Goal: Obtain resource: Download file/media

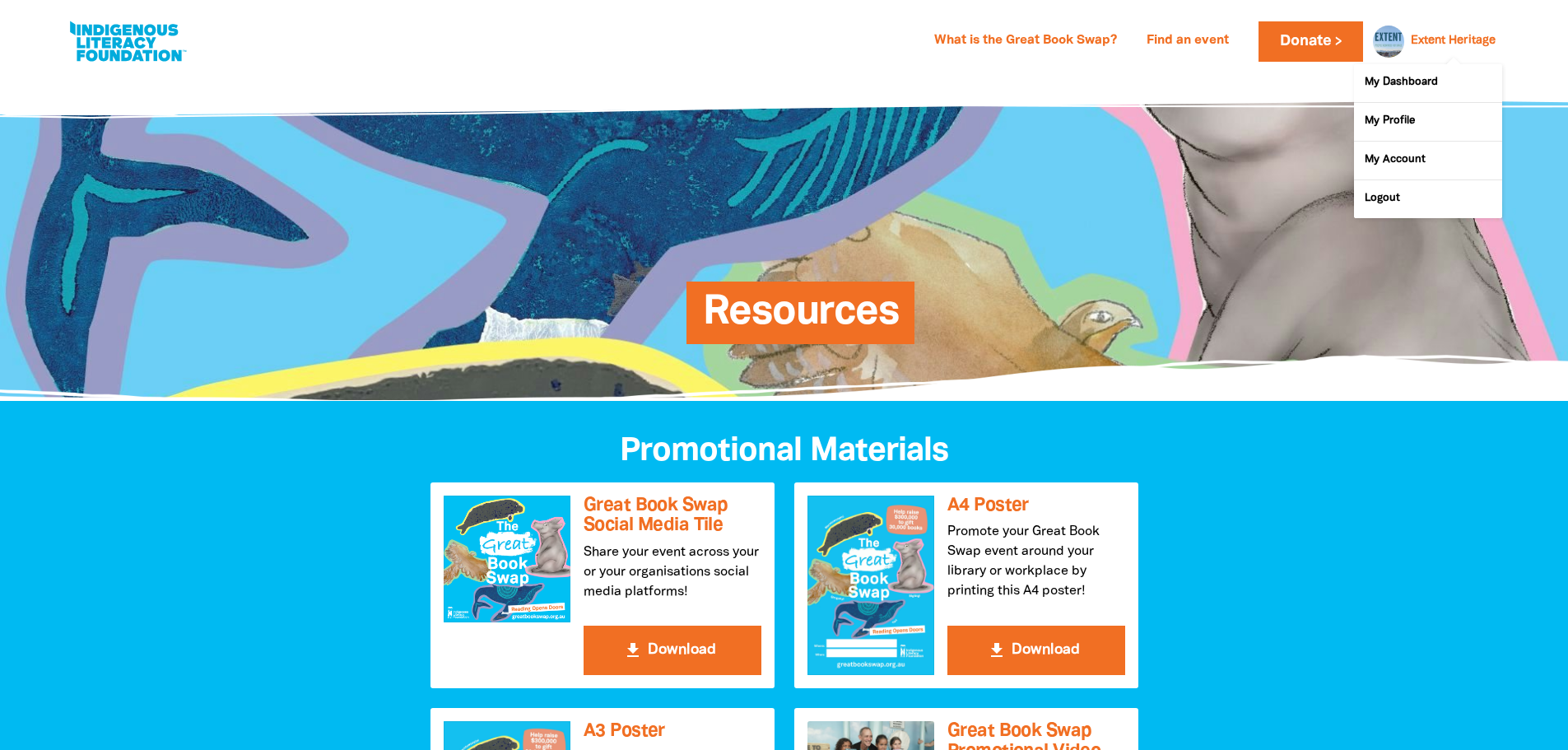
click at [1457, 37] on link "Extent Heritage" at bounding box center [1452, 41] width 85 height 11
click at [1422, 71] on link "My Dashboard" at bounding box center [1428, 83] width 148 height 38
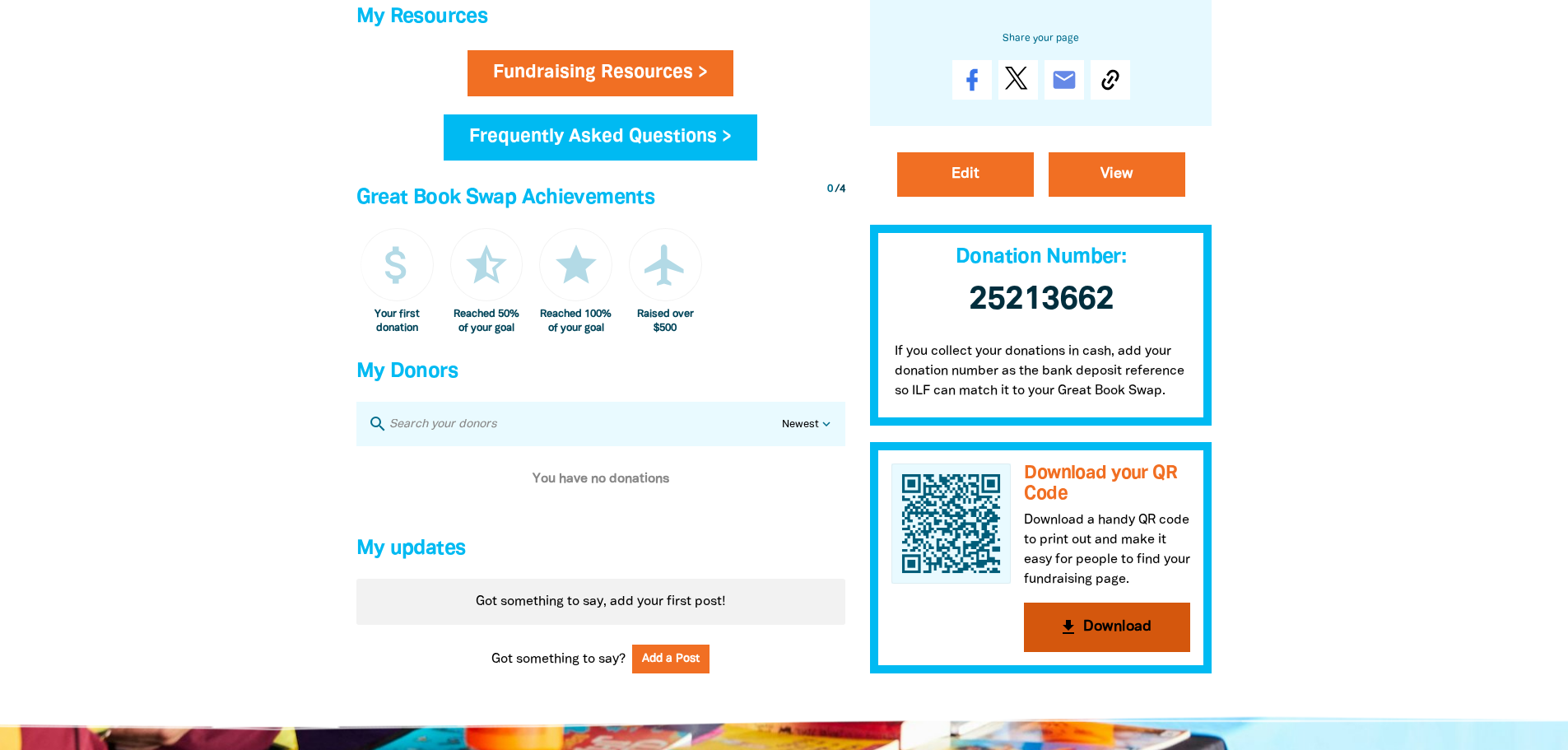
scroll to position [659, 0]
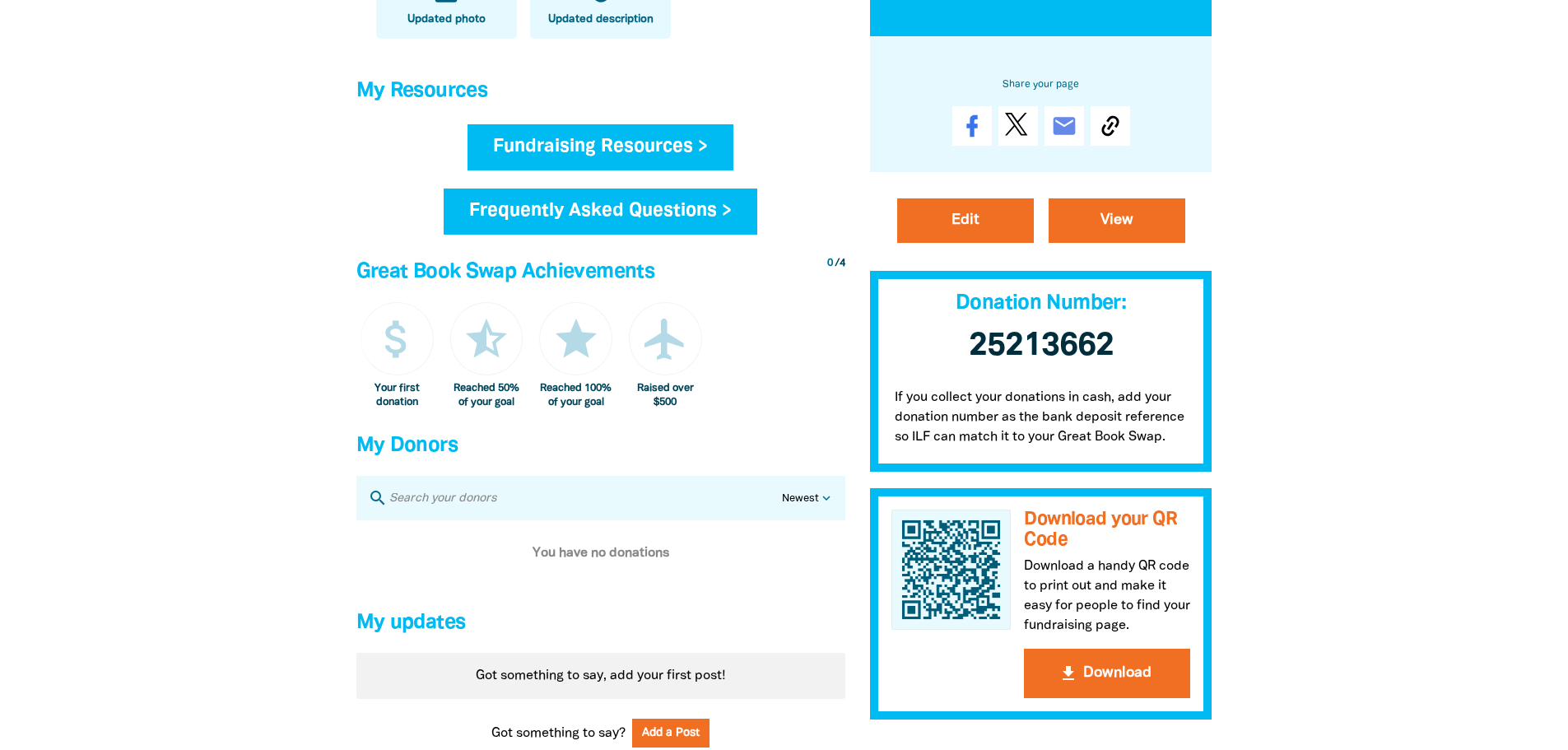
click at [580, 143] on link "Fundraising Resources >" at bounding box center [600, 147] width 266 height 46
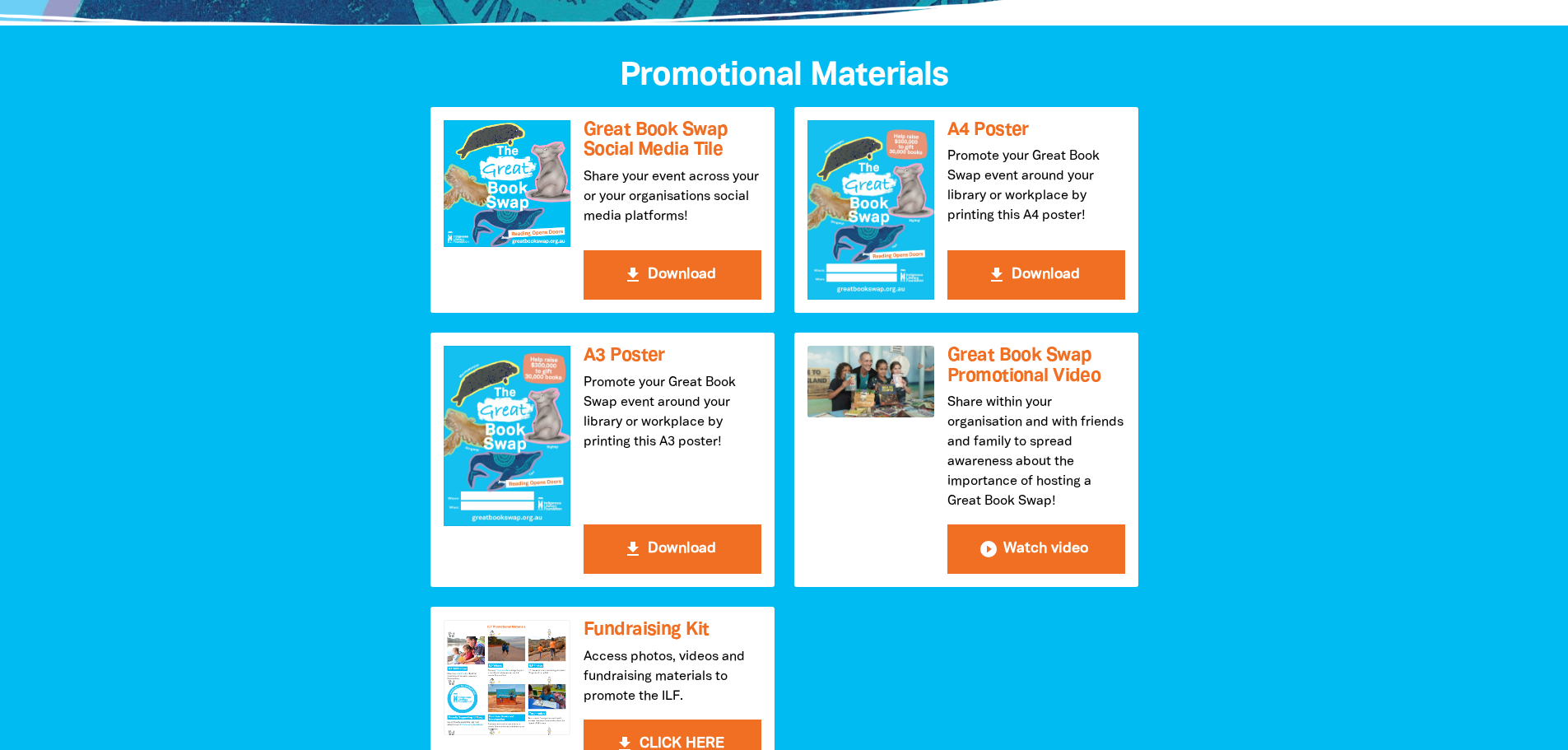
scroll to position [494, 0]
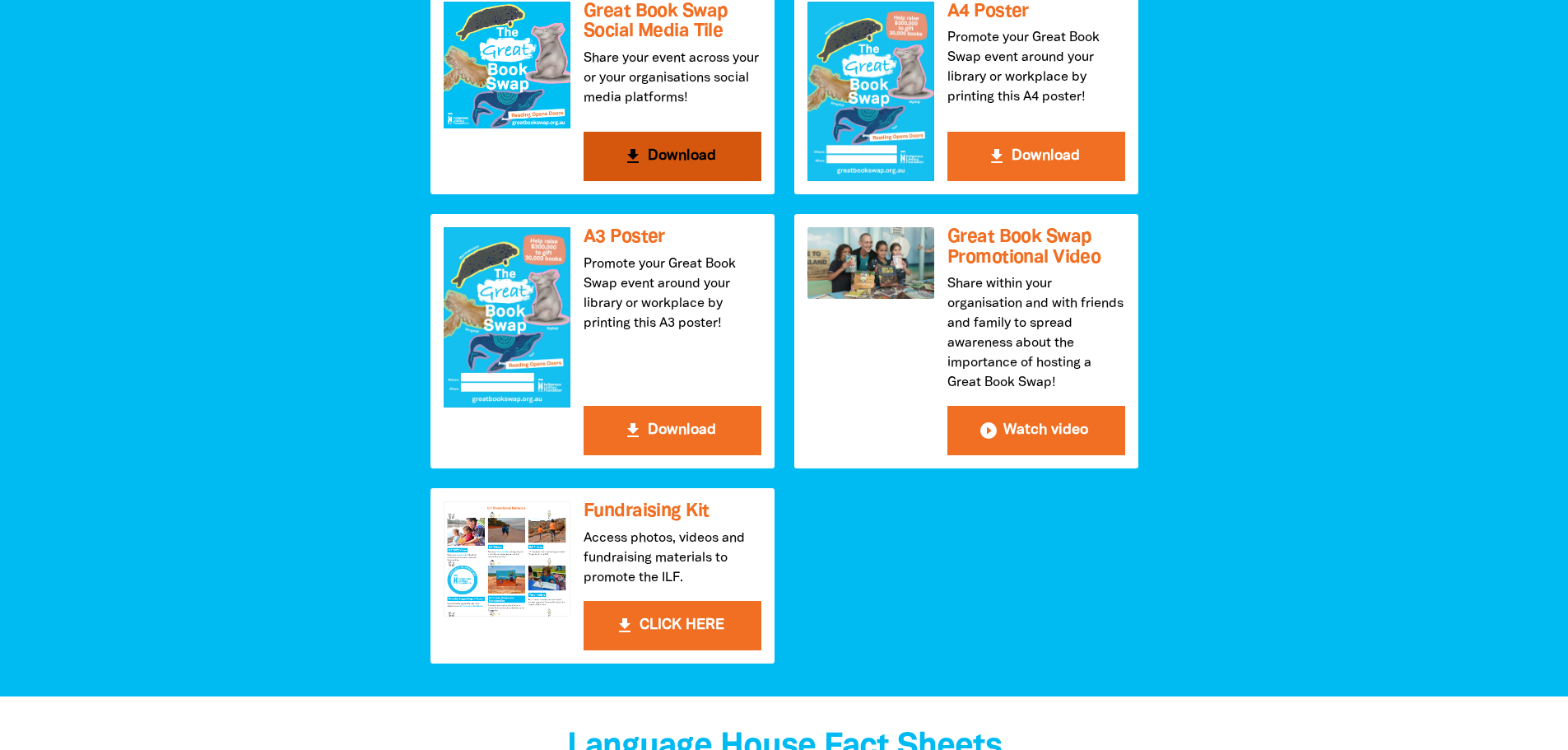
click at [690, 157] on button "get_app Download" at bounding box center [672, 156] width 178 height 50
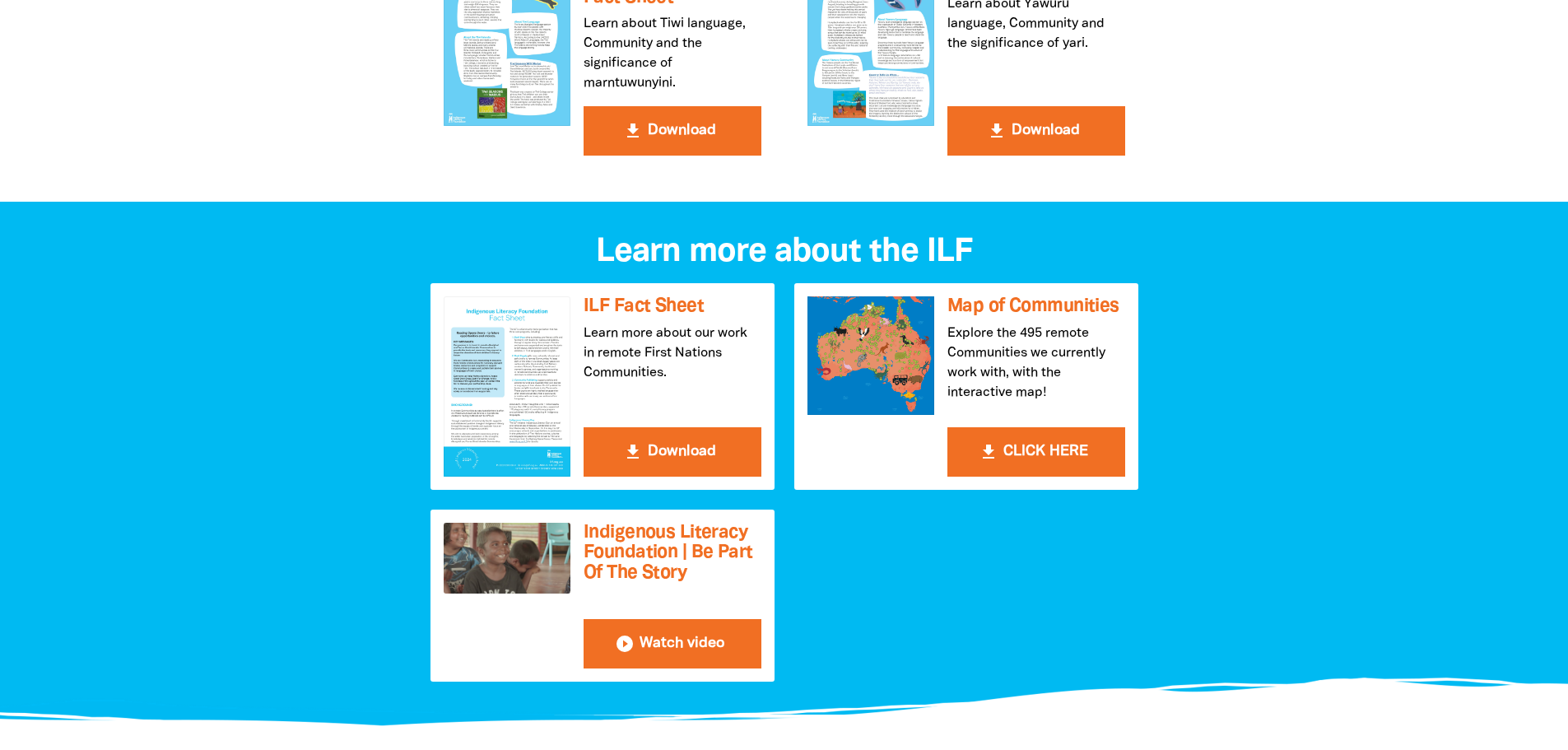
scroll to position [1564, 0]
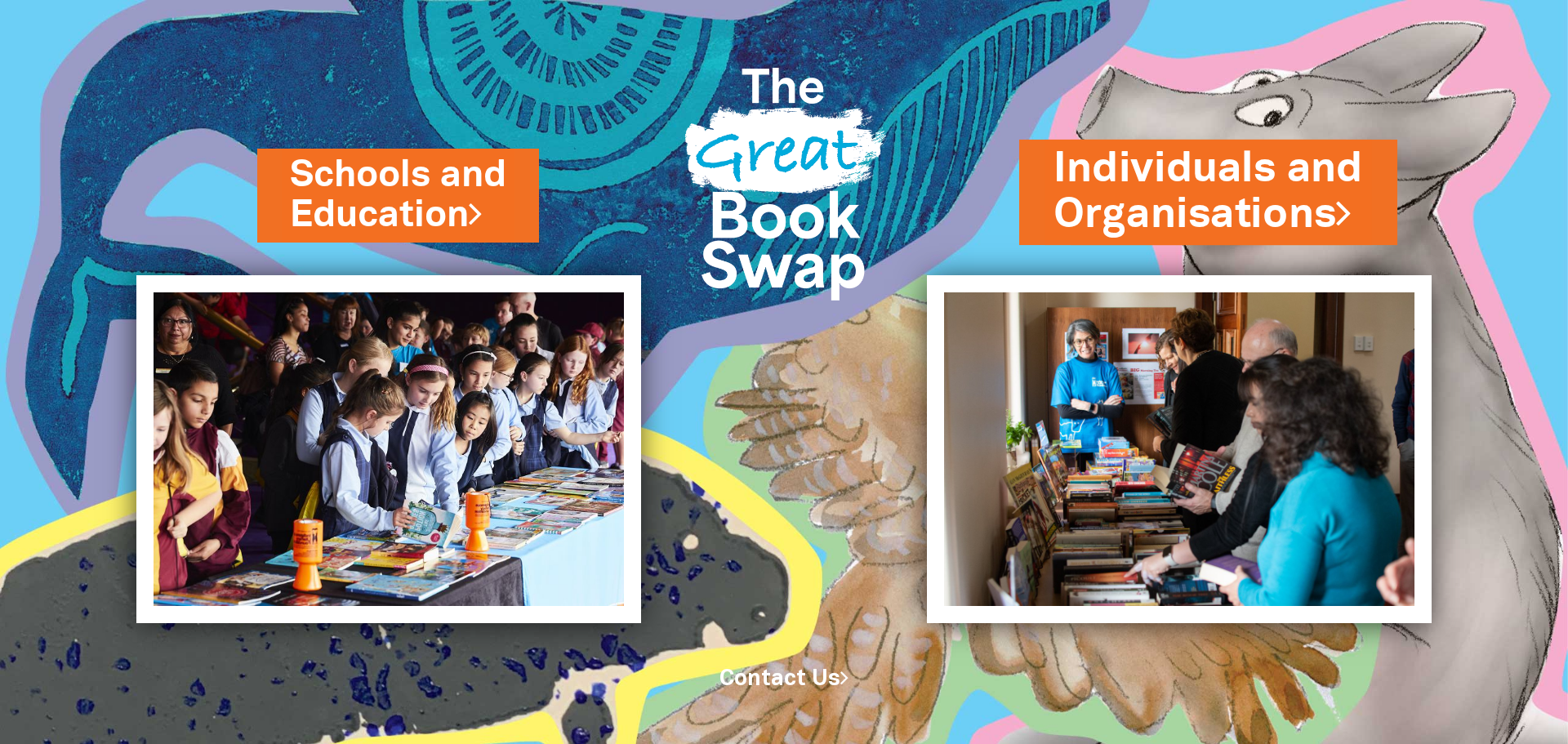
click at [1162, 193] on link "Individuals and Organisations" at bounding box center [1208, 192] width 309 height 103
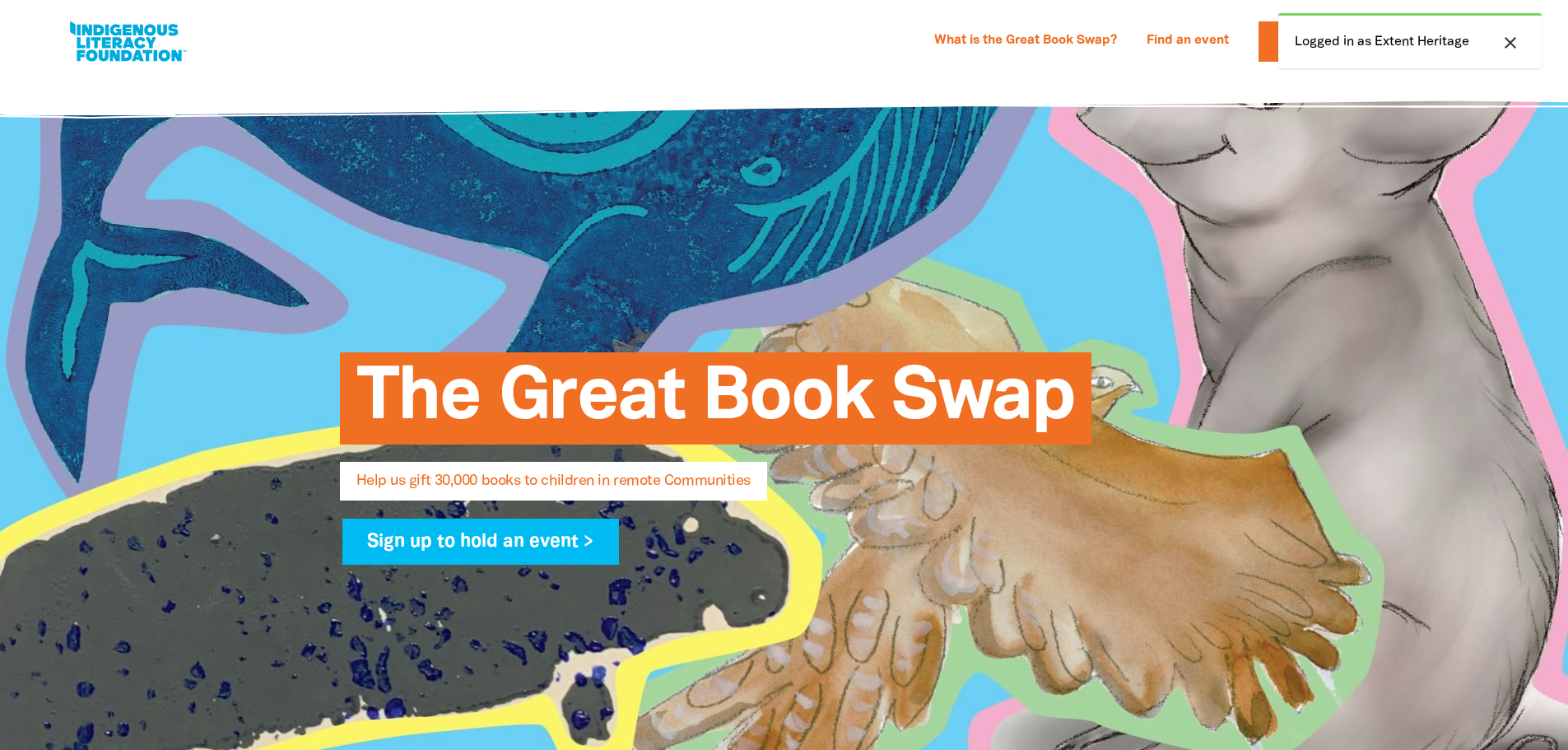
select select "AU"
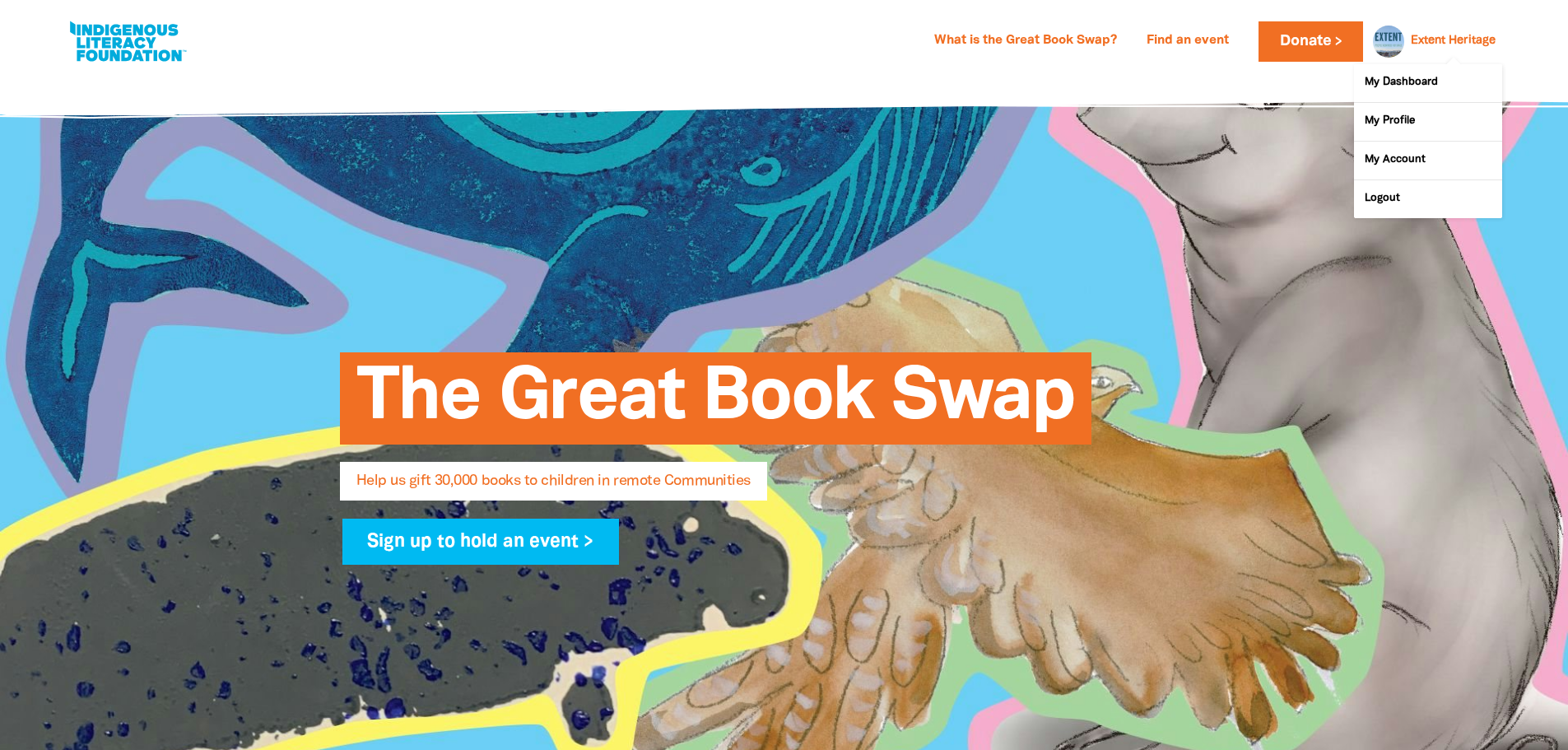
click at [1441, 44] on link "Extent Heritage" at bounding box center [1452, 41] width 85 height 11
click at [1409, 83] on link "My Dashboard" at bounding box center [1428, 83] width 148 height 38
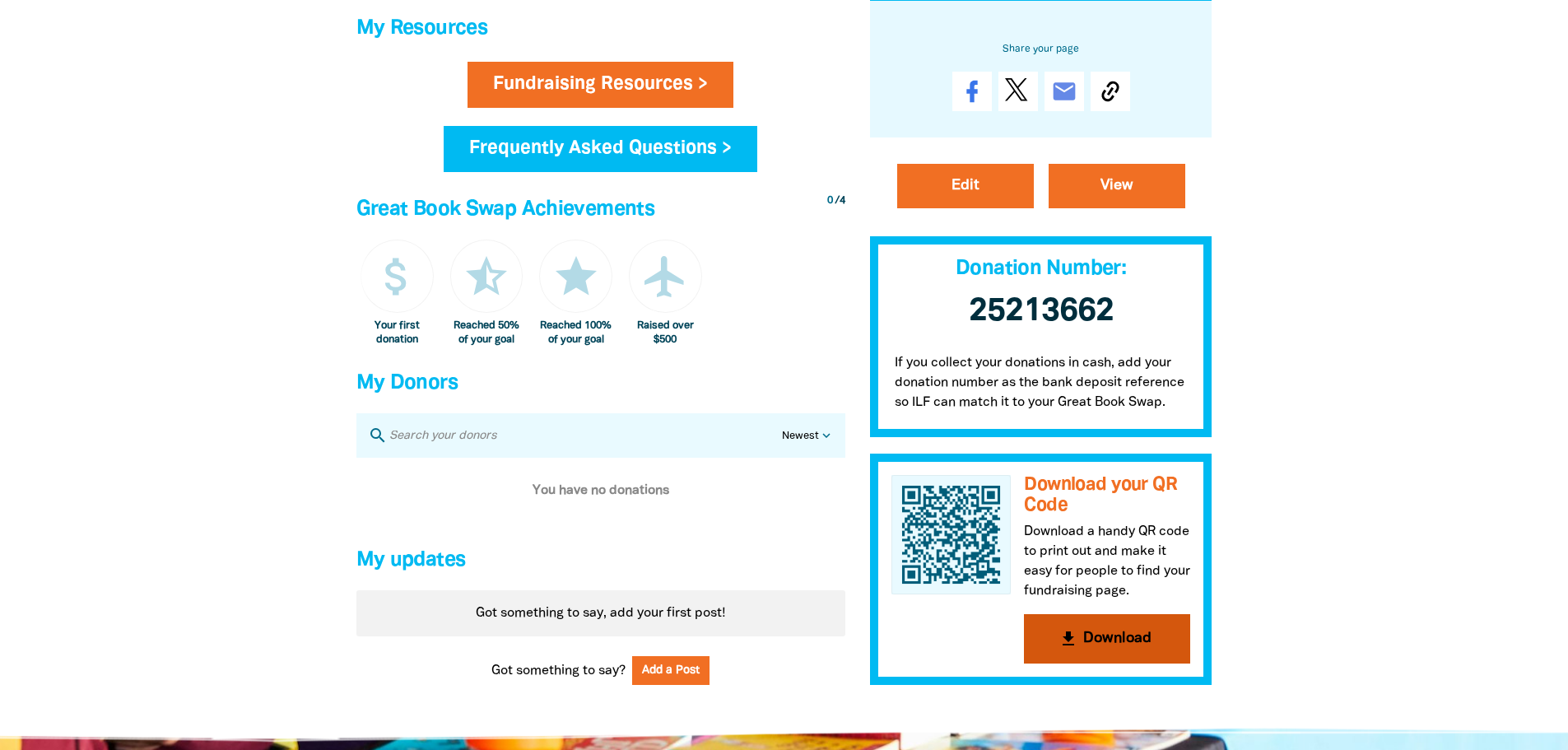
scroll to position [741, 0]
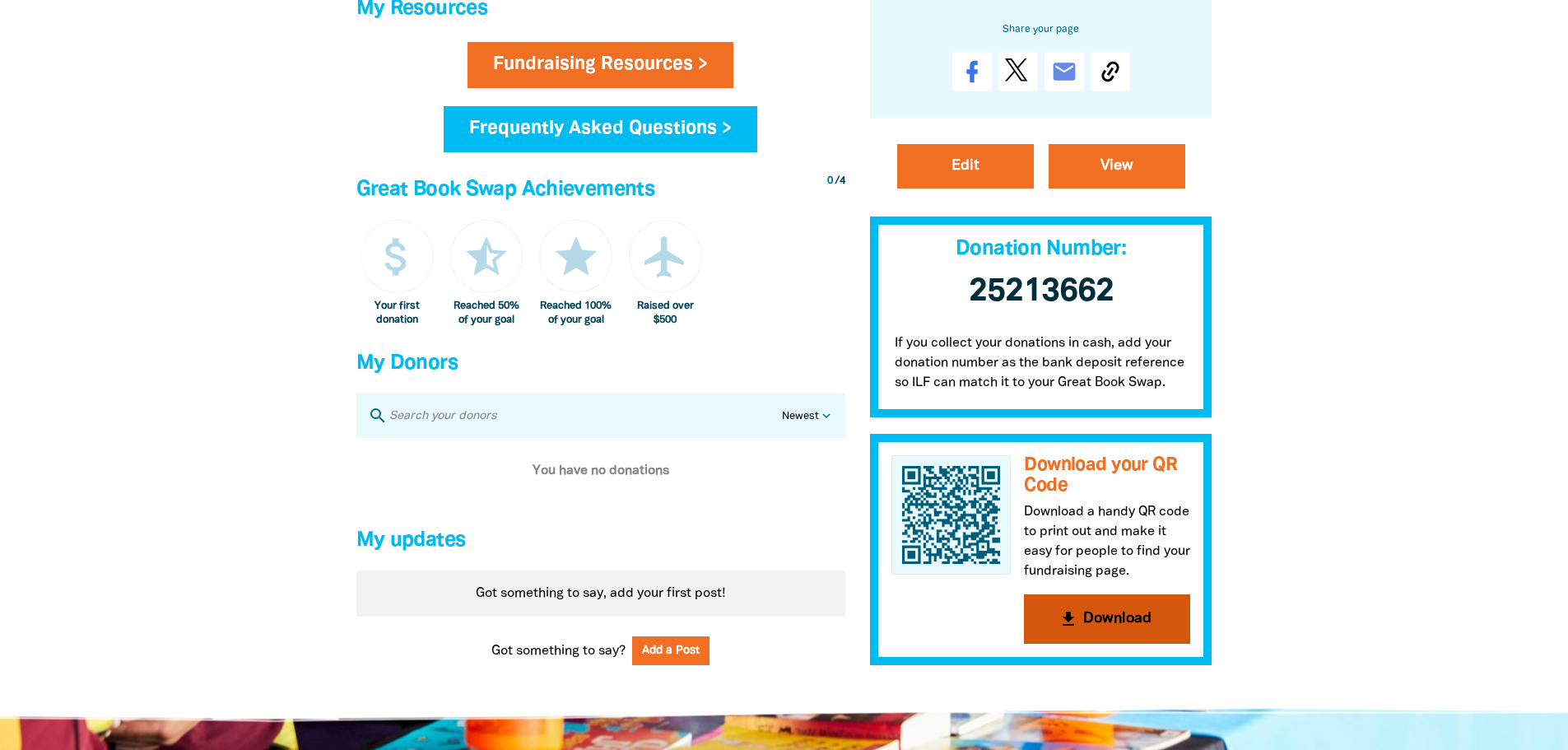
click at [1095, 638] on button "get_app Download" at bounding box center [1107, 618] width 166 height 50
